Goal: Task Accomplishment & Management: Manage account settings

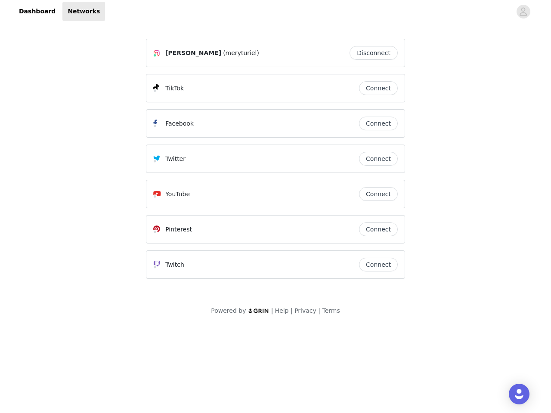
click at [275, 163] on div "Twitter" at bounding box center [256, 159] width 206 height 10
click at [275, 12] on div at bounding box center [308, 11] width 406 height 19
click at [523, 12] on icon "avatar" at bounding box center [523, 12] width 8 height 14
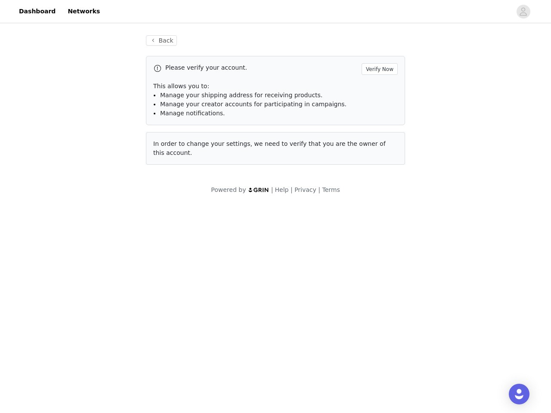
click at [376, 53] on div "Back Please verify your account. Verify Now This allows you to: Manage your shi…" at bounding box center [276, 100] width 280 height 150
click at [378, 88] on p "This allows you to:" at bounding box center [275, 86] width 244 height 9
click at [378, 124] on div "Please verify your account. Verify Now This allows you to: Manage your shipping…" at bounding box center [275, 90] width 259 height 69
